Goal: Task Accomplishment & Management: Complete application form

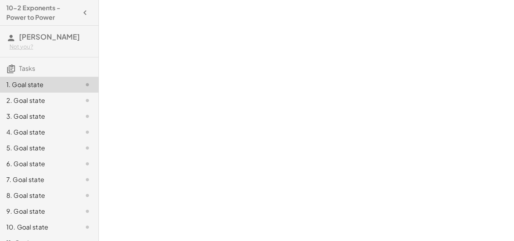
click at [28, 115] on div "3. Goal state" at bounding box center [38, 116] width 64 height 9
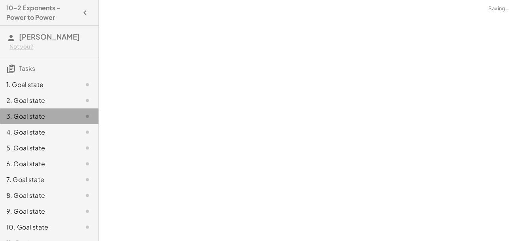
click at [28, 115] on div "3. Goal state" at bounding box center [38, 116] width 64 height 9
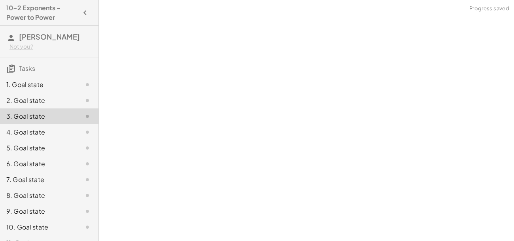
click at [37, 82] on div "1. Goal state" at bounding box center [38, 84] width 64 height 9
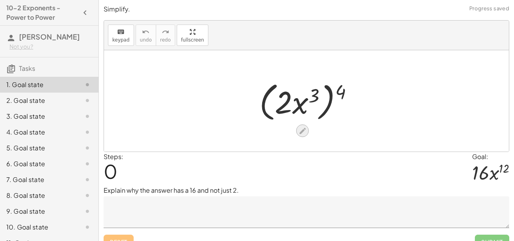
click at [301, 134] on icon at bounding box center [303, 131] width 8 height 8
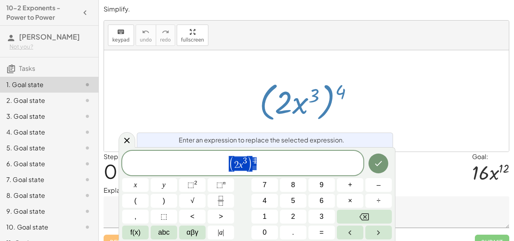
click at [329, 74] on div at bounding box center [306, 100] width 405 height 101
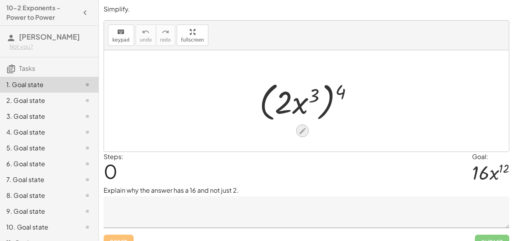
click at [304, 127] on icon at bounding box center [303, 131] width 8 height 8
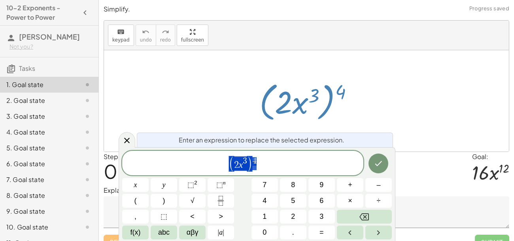
click at [345, 115] on div at bounding box center [310, 100] width 108 height 45
click at [300, 166] on span "( 2 x 3 ) 4" at bounding box center [242, 163] width 241 height 16
click at [229, 163] on span "(" at bounding box center [232, 164] width 6 height 16
click at [290, 184] on button "8" at bounding box center [293, 185] width 27 height 14
click at [342, 203] on button "×" at bounding box center [350, 201] width 27 height 14
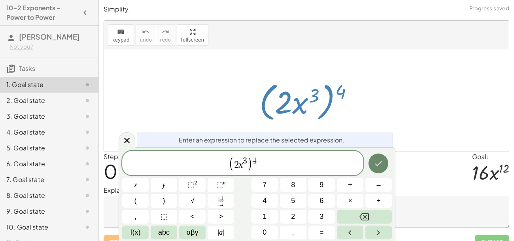
click at [374, 164] on icon "Done" at bounding box center [378, 163] width 9 height 9
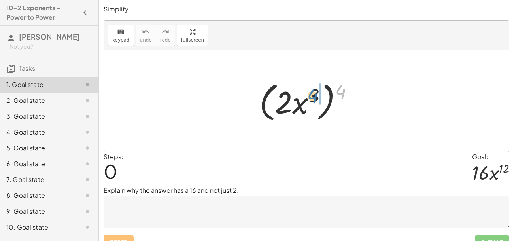
drag, startPoint x: 338, startPoint y: 91, endPoint x: 311, endPoint y: 95, distance: 27.2
click at [311, 95] on div at bounding box center [310, 100] width 108 height 45
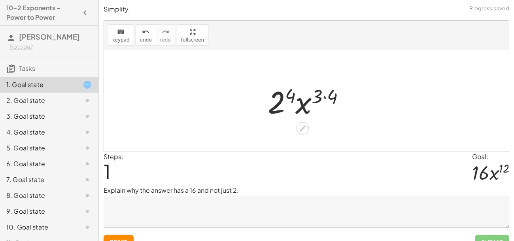
click at [294, 96] on div at bounding box center [310, 101] width 92 height 41
click at [325, 95] on div at bounding box center [309, 101] width 93 height 41
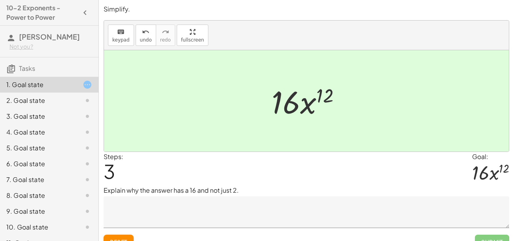
scroll to position [12, 0]
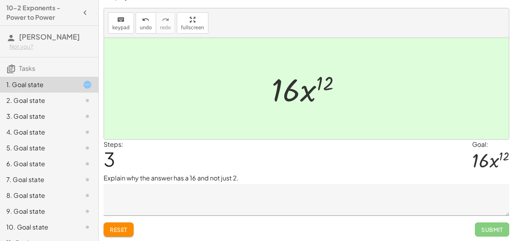
click at [327, 198] on textarea at bounding box center [307, 200] width 406 height 32
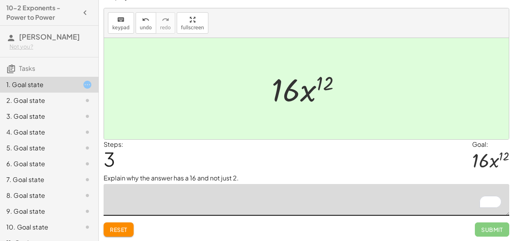
click at [279, 206] on textarea "To enrich screen reader interactions, please activate Accessibility in Grammarl…" at bounding box center [307, 200] width 406 height 32
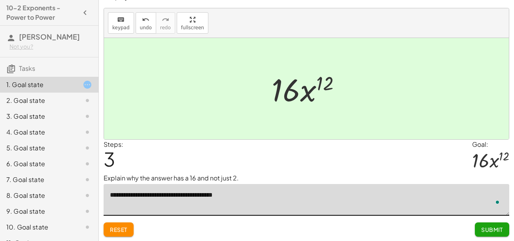
type textarea "**********"
click at [484, 226] on span "Submit" at bounding box center [492, 229] width 22 height 7
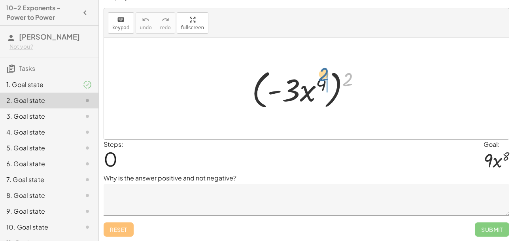
drag, startPoint x: 347, startPoint y: 75, endPoint x: 322, endPoint y: 70, distance: 24.6
click at [322, 70] on div at bounding box center [309, 88] width 123 height 45
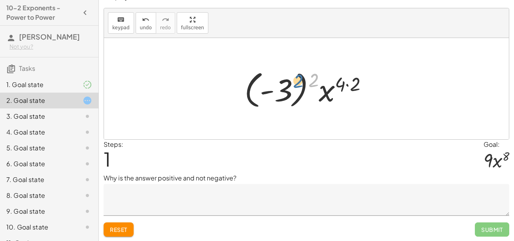
drag, startPoint x: 312, startPoint y: 79, endPoint x: 294, endPoint y: 80, distance: 18.6
click at [294, 80] on div at bounding box center [309, 89] width 138 height 44
click at [287, 88] on div at bounding box center [309, 89] width 138 height 44
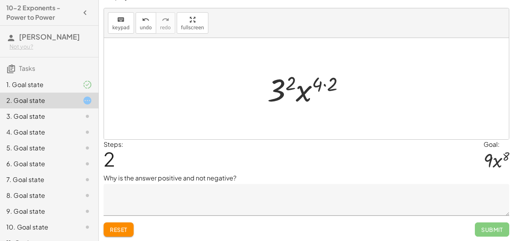
click at [322, 86] on div at bounding box center [309, 88] width 92 height 41
click at [318, 82] on div at bounding box center [309, 88] width 92 height 41
click at [290, 84] on div at bounding box center [309, 88] width 92 height 41
click at [311, 74] on div at bounding box center [309, 88] width 79 height 41
click at [318, 81] on div at bounding box center [309, 88] width 79 height 41
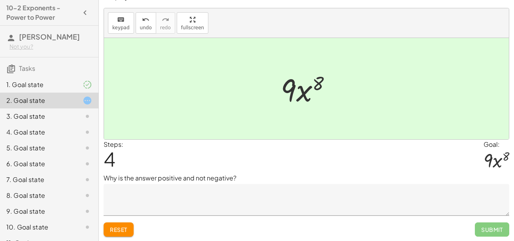
click at [235, 196] on textarea at bounding box center [307, 200] width 406 height 32
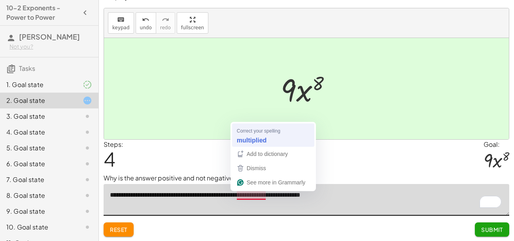
type textarea "**********"
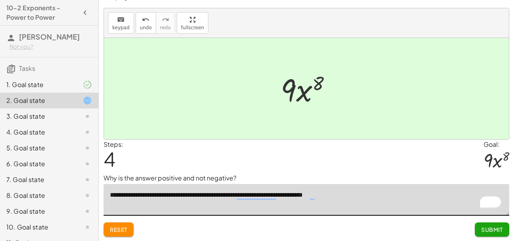
click at [498, 230] on span "Submit" at bounding box center [492, 229] width 22 height 7
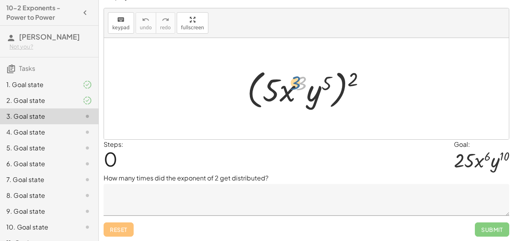
drag, startPoint x: 302, startPoint y: 83, endPoint x: 296, endPoint y: 83, distance: 5.9
click at [296, 83] on div at bounding box center [309, 88] width 133 height 45
drag, startPoint x: 354, startPoint y: 78, endPoint x: 333, endPoint y: 76, distance: 20.7
click at [333, 76] on div at bounding box center [309, 88] width 133 height 45
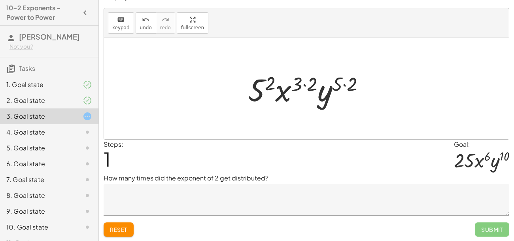
click at [271, 81] on div at bounding box center [309, 88] width 131 height 41
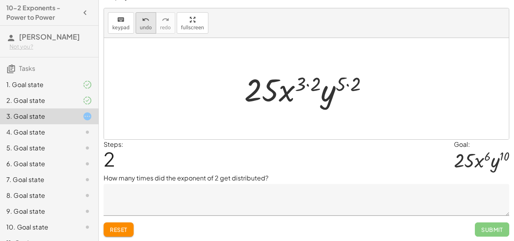
click at [146, 30] on button "undo undo" at bounding box center [146, 22] width 21 height 21
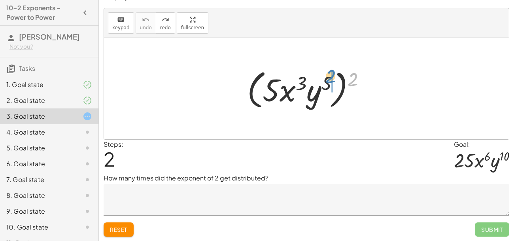
drag, startPoint x: 354, startPoint y: 74, endPoint x: 332, endPoint y: 72, distance: 22.3
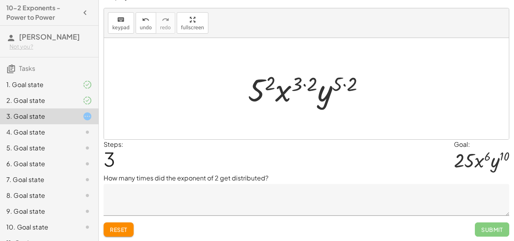
click at [207, 201] on textarea at bounding box center [307, 200] width 406 height 32
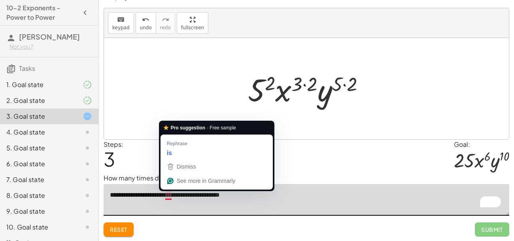
click at [170, 195] on textarea "**********" at bounding box center [307, 200] width 406 height 32
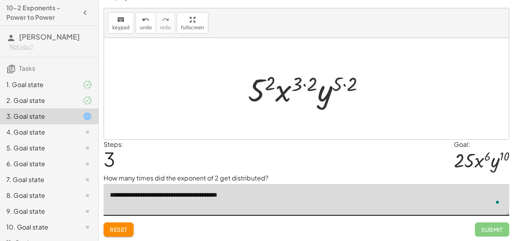
type textarea "**********"
click at [243, 196] on textarea "**********" at bounding box center [307, 200] width 406 height 32
click at [299, 81] on div at bounding box center [309, 88] width 131 height 41
click at [306, 81] on div at bounding box center [309, 88] width 131 height 41
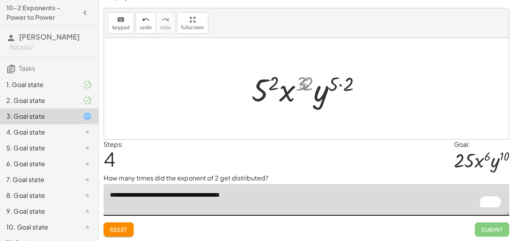
click at [306, 81] on div at bounding box center [310, 88] width 116 height 41
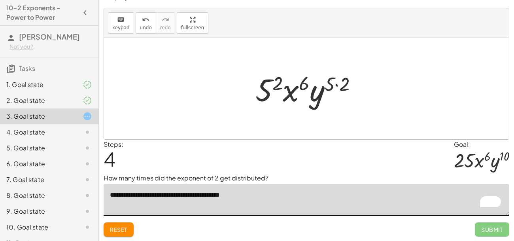
click at [284, 81] on div at bounding box center [310, 88] width 116 height 41
click at [274, 81] on div at bounding box center [310, 88] width 116 height 41
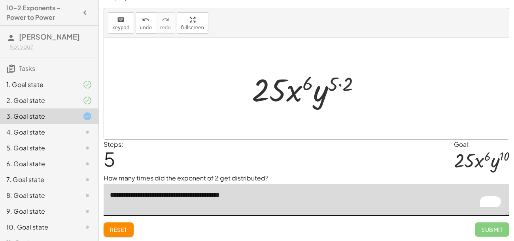
click at [347, 84] on div at bounding box center [309, 88] width 123 height 41
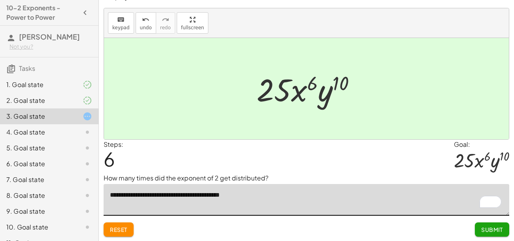
click at [300, 200] on textarea "**********" at bounding box center [307, 200] width 406 height 32
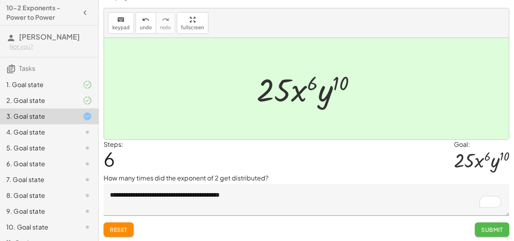
click at [500, 233] on button "Submit" at bounding box center [492, 229] width 34 height 14
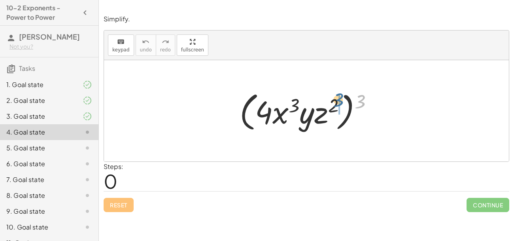
drag, startPoint x: 361, startPoint y: 98, endPoint x: 336, endPoint y: 98, distance: 24.9
click at [336, 98] on div at bounding box center [310, 110] width 148 height 45
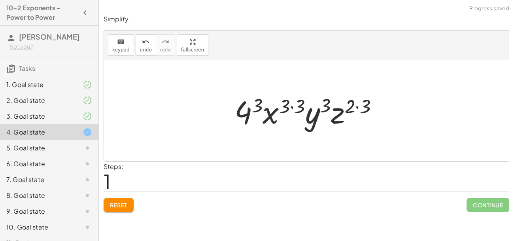
click at [256, 104] on div at bounding box center [310, 111] width 158 height 41
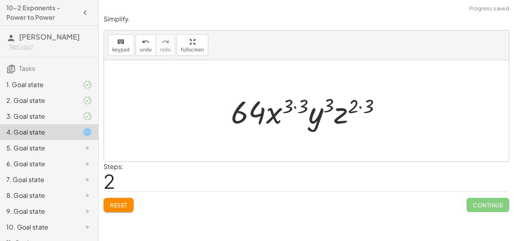
click at [283, 110] on div at bounding box center [309, 111] width 165 height 41
click at [298, 106] on div at bounding box center [309, 111] width 165 height 41
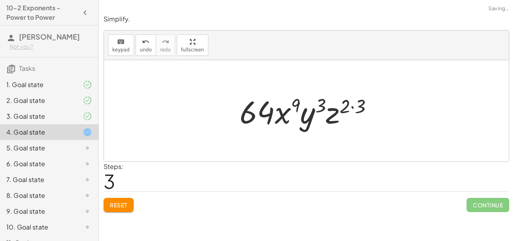
click at [353, 104] on div at bounding box center [310, 111] width 148 height 41
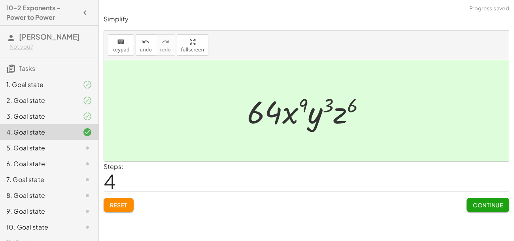
click at [478, 200] on button "Continue" at bounding box center [488, 205] width 43 height 14
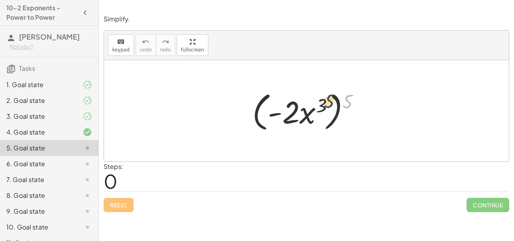
drag, startPoint x: 347, startPoint y: 100, endPoint x: 326, endPoint y: 100, distance: 20.6
click at [326, 100] on div at bounding box center [309, 110] width 122 height 45
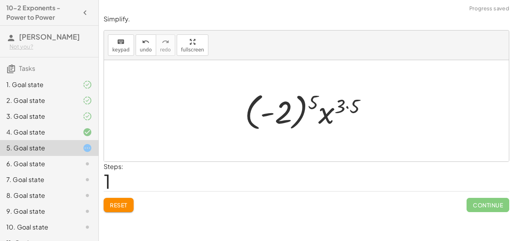
click at [310, 103] on div at bounding box center [309, 111] width 137 height 44
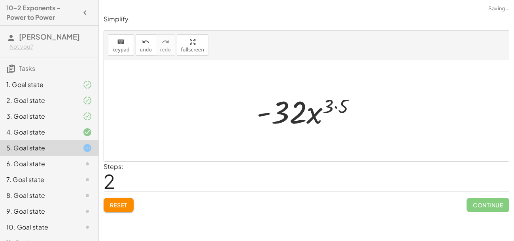
click at [330, 106] on div at bounding box center [310, 111] width 114 height 41
click at [341, 104] on div at bounding box center [310, 111] width 114 height 41
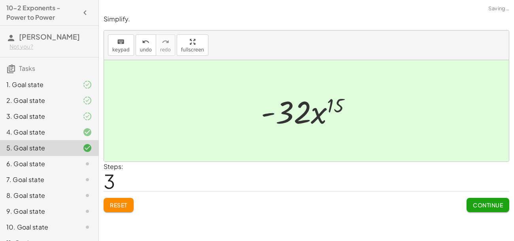
click at [483, 204] on span "Continue" at bounding box center [488, 204] width 30 height 7
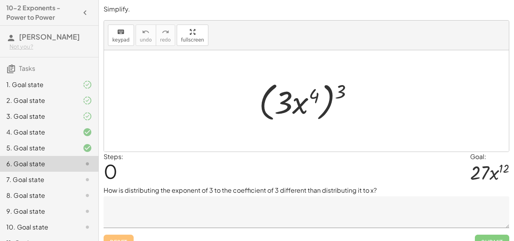
click at [326, 95] on div at bounding box center [309, 100] width 109 height 45
drag, startPoint x: 341, startPoint y: 89, endPoint x: 320, endPoint y: 87, distance: 21.9
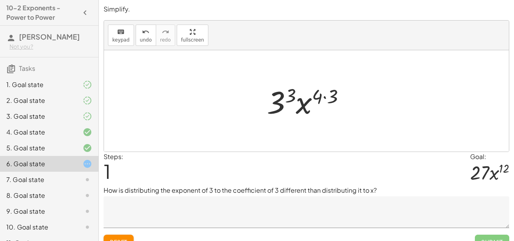
click at [289, 96] on div at bounding box center [309, 101] width 93 height 41
click at [331, 96] on div at bounding box center [309, 101] width 96 height 41
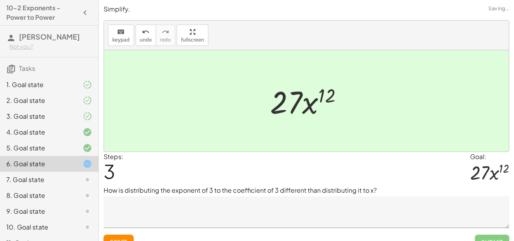
click at [233, 211] on textarea at bounding box center [307, 212] width 406 height 32
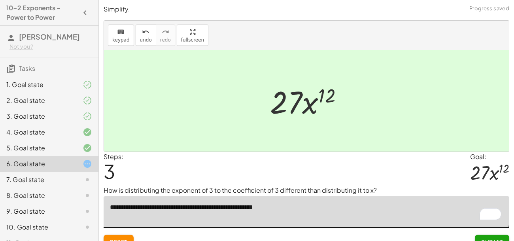
type textarea "**********"
click at [488, 237] on button "Submit" at bounding box center [492, 242] width 34 height 14
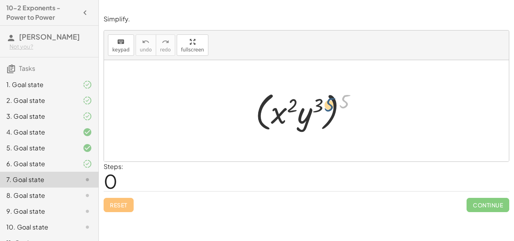
drag, startPoint x: 344, startPoint y: 98, endPoint x: 326, endPoint y: 102, distance: 18.2
click at [326, 102] on div at bounding box center [310, 110] width 116 height 45
drag, startPoint x: 350, startPoint y: 98, endPoint x: 323, endPoint y: 92, distance: 27.6
click at [323, 92] on div at bounding box center [310, 110] width 116 height 45
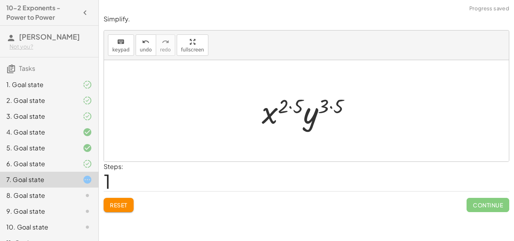
click at [333, 101] on div at bounding box center [310, 111] width 104 height 41
click at [294, 107] on div at bounding box center [309, 111] width 95 height 41
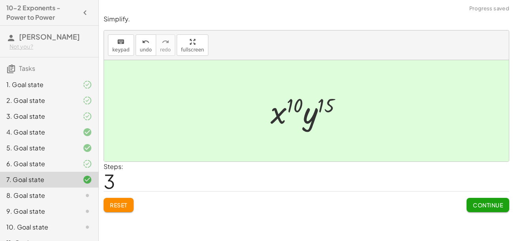
click at [473, 201] on button "Continue" at bounding box center [488, 205] width 43 height 14
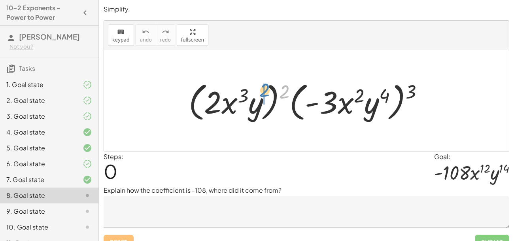
drag, startPoint x: 284, startPoint y: 87, endPoint x: 263, endPoint y: 87, distance: 20.2
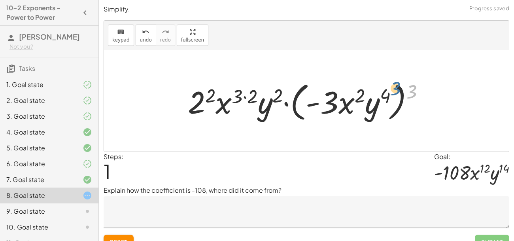
drag, startPoint x: 413, startPoint y: 91, endPoint x: 396, endPoint y: 88, distance: 16.9
click at [396, 88] on div at bounding box center [309, 100] width 251 height 45
drag, startPoint x: 409, startPoint y: 91, endPoint x: 388, endPoint y: 86, distance: 21.9
click at [388, 86] on div at bounding box center [309, 100] width 251 height 45
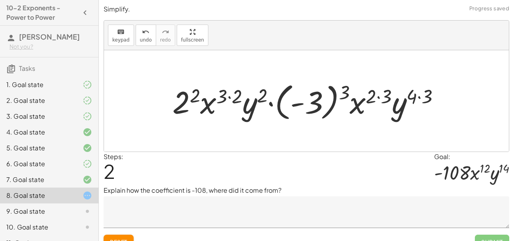
click at [343, 93] on div at bounding box center [310, 101] width 282 height 44
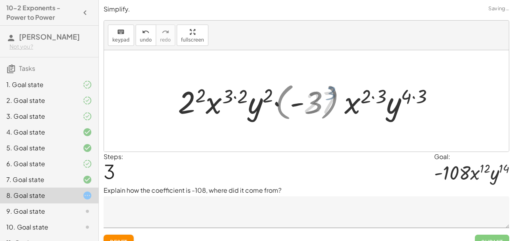
click at [343, 94] on div at bounding box center [310, 101] width 254 height 41
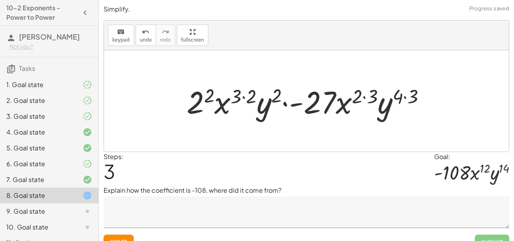
click at [199, 98] on div at bounding box center [310, 101] width 254 height 41
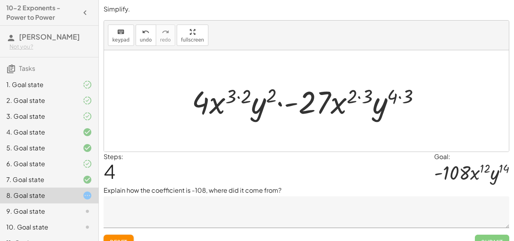
click at [235, 98] on div at bounding box center [309, 101] width 243 height 41
click at [238, 96] on div at bounding box center [309, 101] width 243 height 41
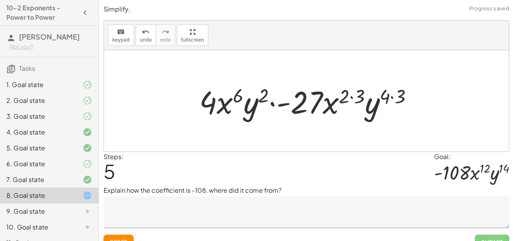
click at [390, 96] on div at bounding box center [309, 101] width 228 height 41
click at [388, 97] on div at bounding box center [309, 101] width 228 height 41
click at [392, 97] on div at bounding box center [309, 101] width 228 height 41
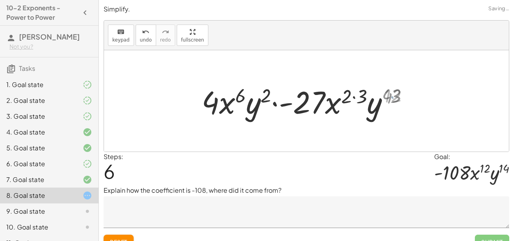
click at [392, 97] on div at bounding box center [309, 101] width 219 height 41
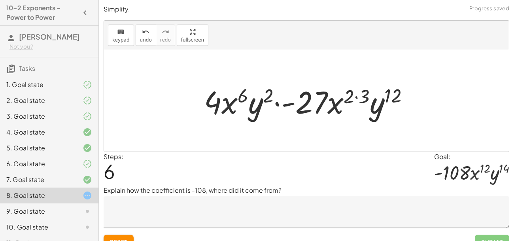
click at [360, 95] on div at bounding box center [309, 101] width 219 height 41
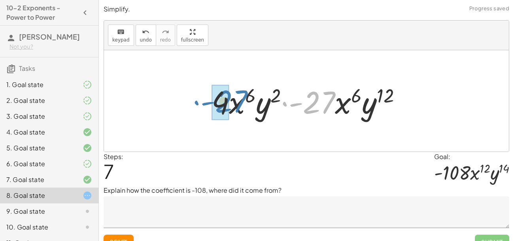
drag, startPoint x: 325, startPoint y: 99, endPoint x: 237, endPoint y: 98, distance: 88.6
click at [237, 98] on div at bounding box center [310, 101] width 204 height 41
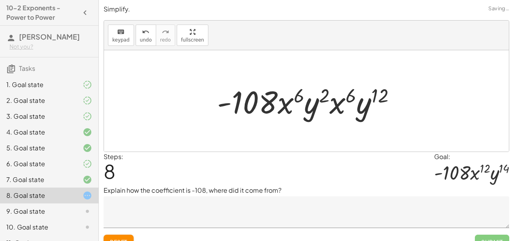
click at [180, 203] on textarea at bounding box center [307, 212] width 406 height 32
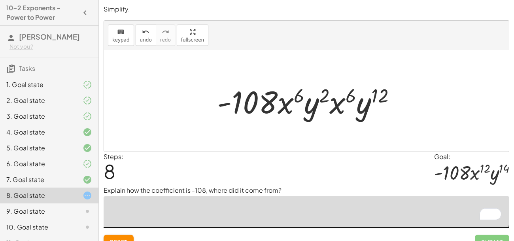
type textarea "*"
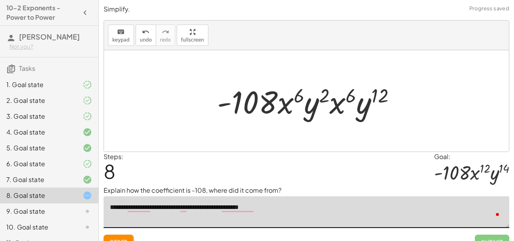
type textarea "**********"
